Goal: Navigation & Orientation: Find specific page/section

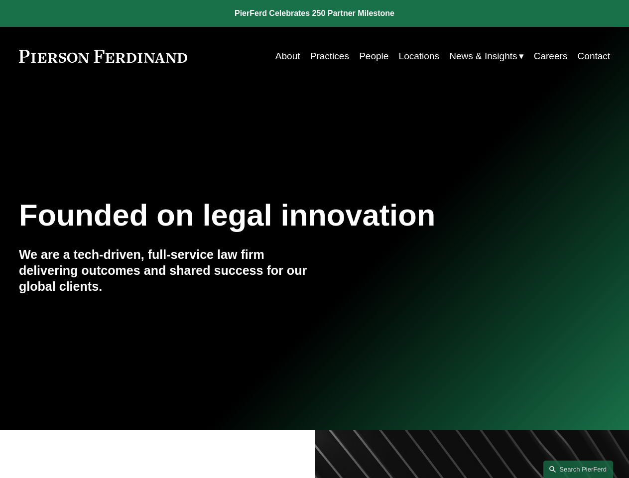
click at [578, 469] on link "Search this site" at bounding box center [578, 468] width 70 height 17
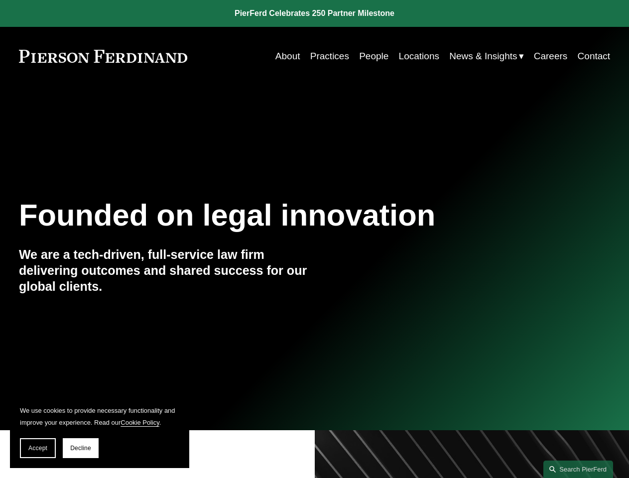
click at [38, 448] on span "Accept" at bounding box center [37, 448] width 19 height 7
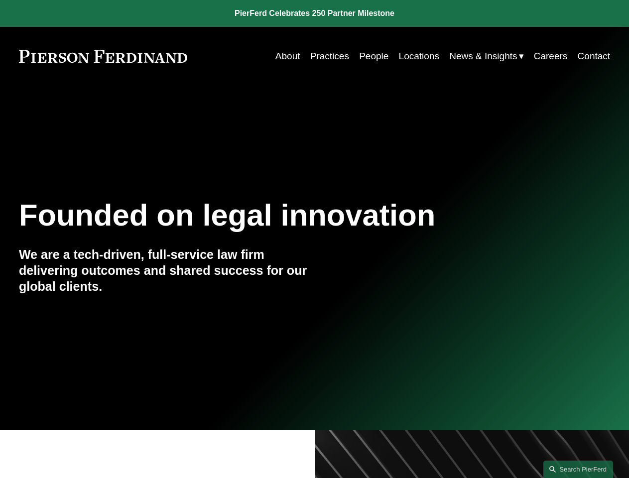
click at [578, 469] on link "Search this site" at bounding box center [578, 468] width 70 height 17
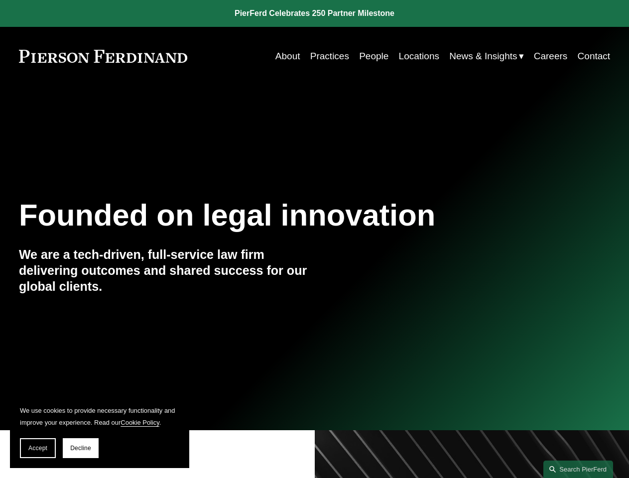
click at [38, 448] on span "Accept" at bounding box center [37, 448] width 19 height 7
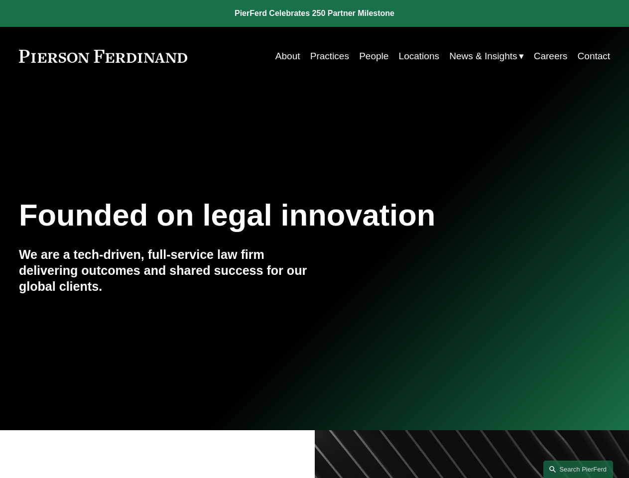
click at [578, 469] on link "Search this site" at bounding box center [578, 468] width 70 height 17
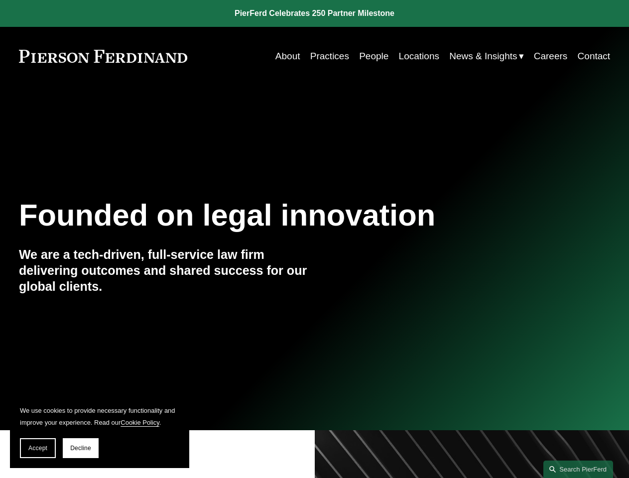
click at [38, 448] on span "Accept" at bounding box center [37, 448] width 19 height 7
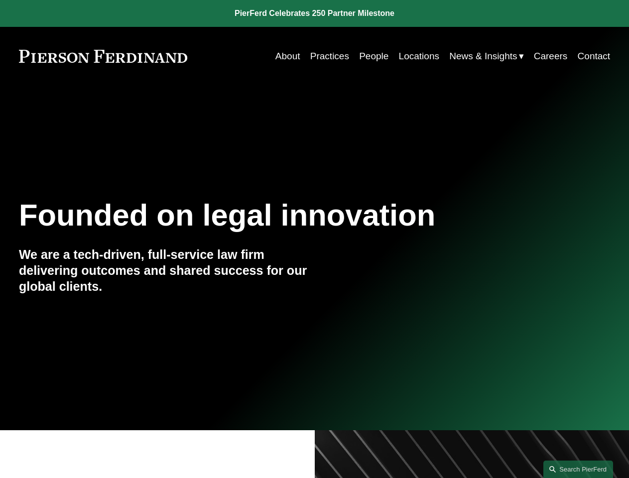
click at [578, 469] on link "Search this site" at bounding box center [578, 468] width 70 height 17
